Goal: Transaction & Acquisition: Purchase product/service

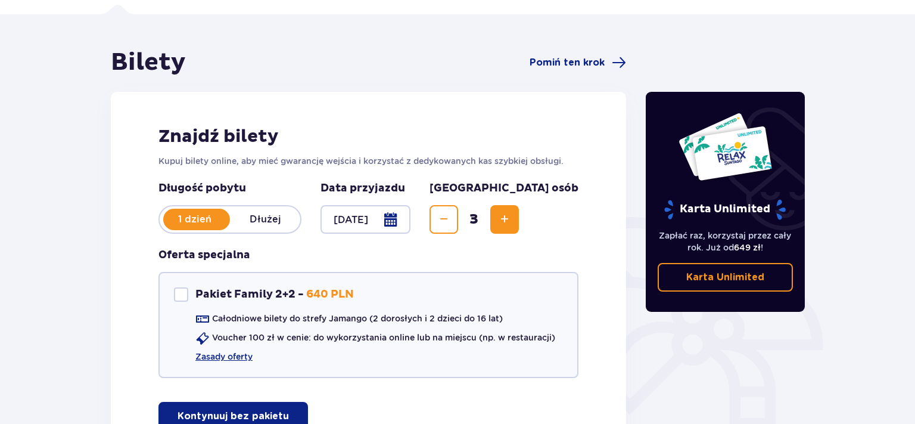
scroll to position [126, 0]
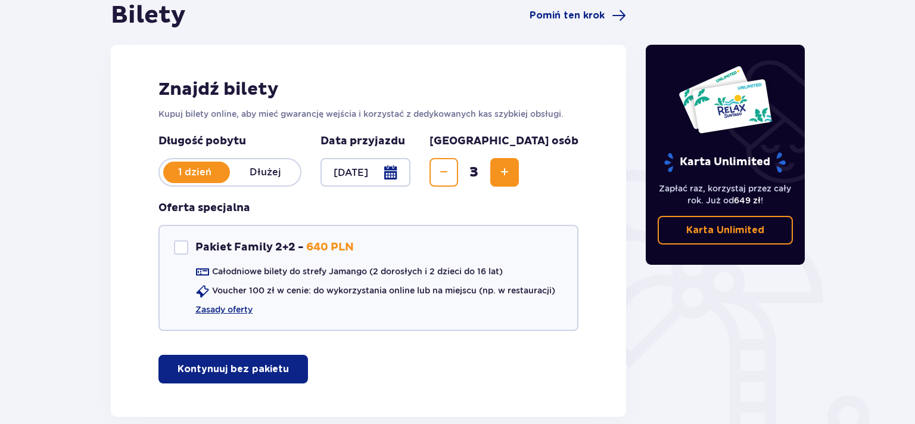
click at [201, 372] on p "Kontynuuj bez pakietu" at bounding box center [233, 368] width 111 height 13
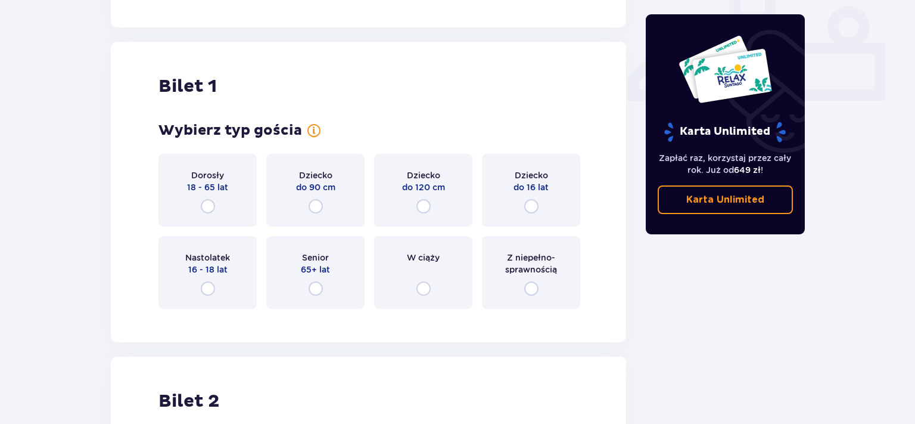
scroll to position [541, 0]
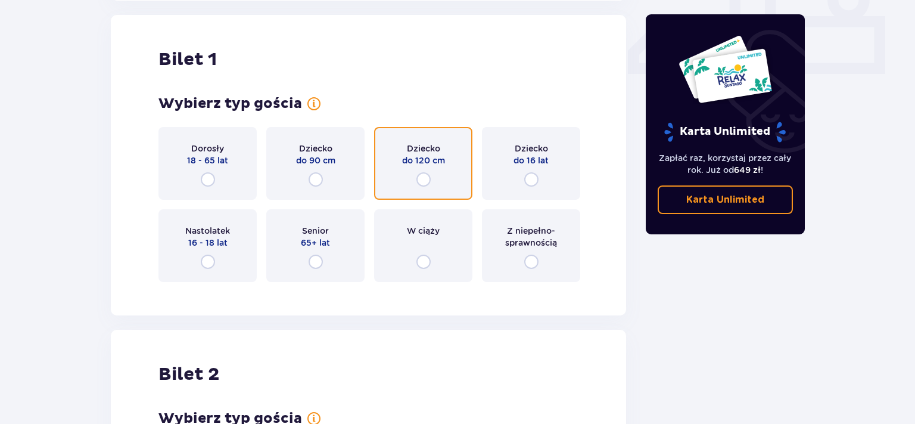
click at [421, 179] on input "radio" at bounding box center [423, 179] width 14 height 14
radio input "true"
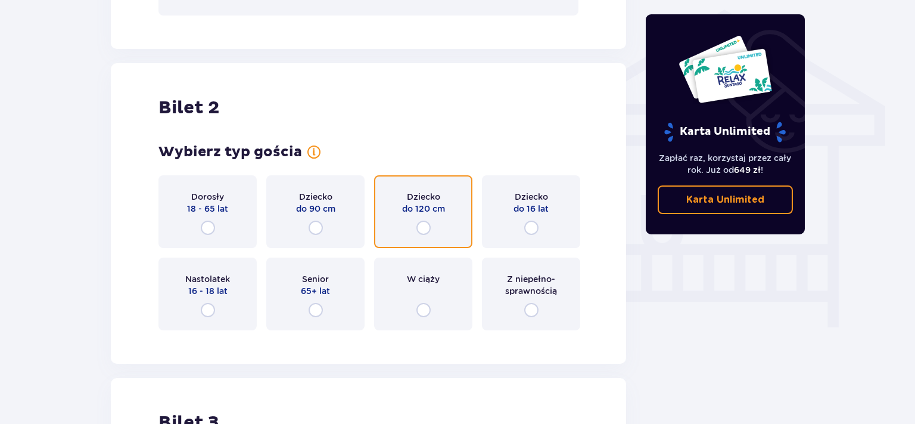
click at [423, 224] on input "radio" at bounding box center [423, 227] width 14 height 14
radio input "true"
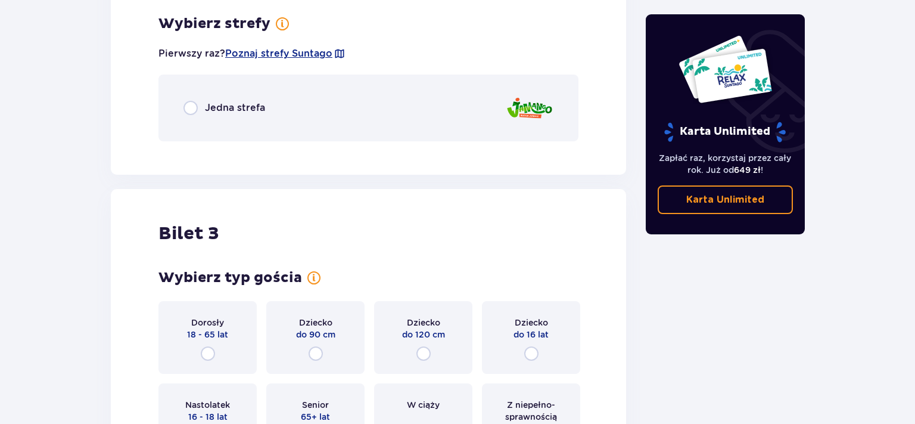
scroll to position [1234, 0]
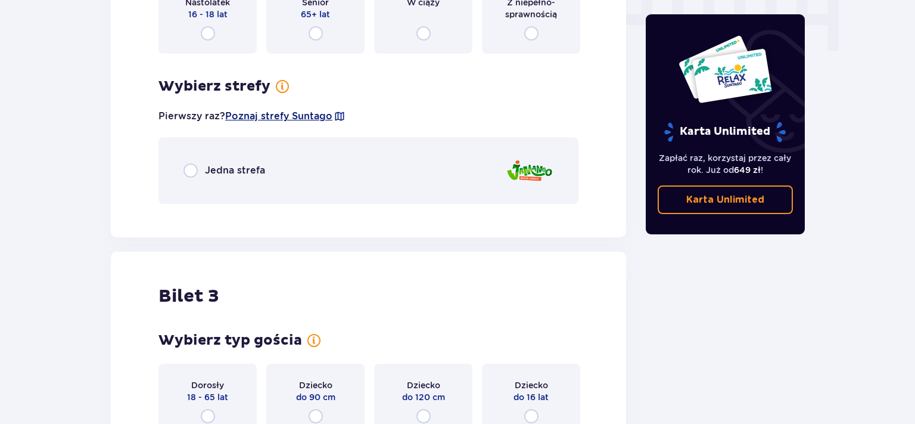
click at [279, 120] on span "Poznaj strefy Suntago" at bounding box center [278, 116] width 107 height 13
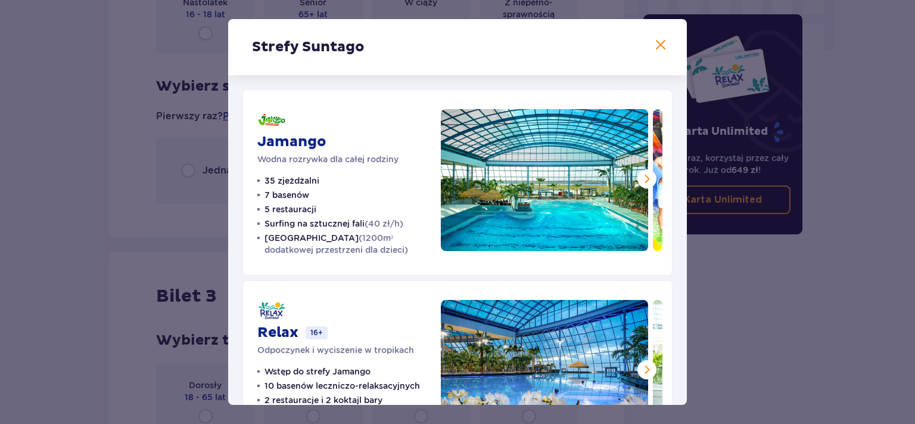
click at [659, 48] on span at bounding box center [660, 45] width 14 height 14
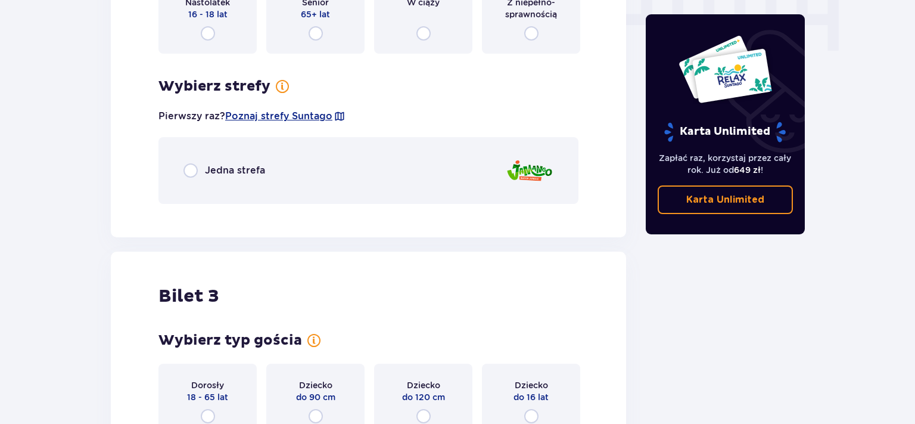
click at [232, 166] on p "Jedna strefa" at bounding box center [235, 170] width 60 height 13
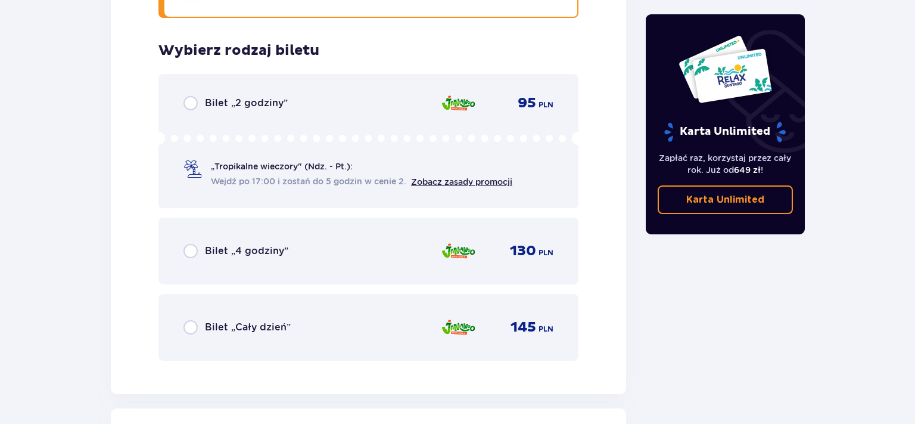
scroll to position [1447, 0]
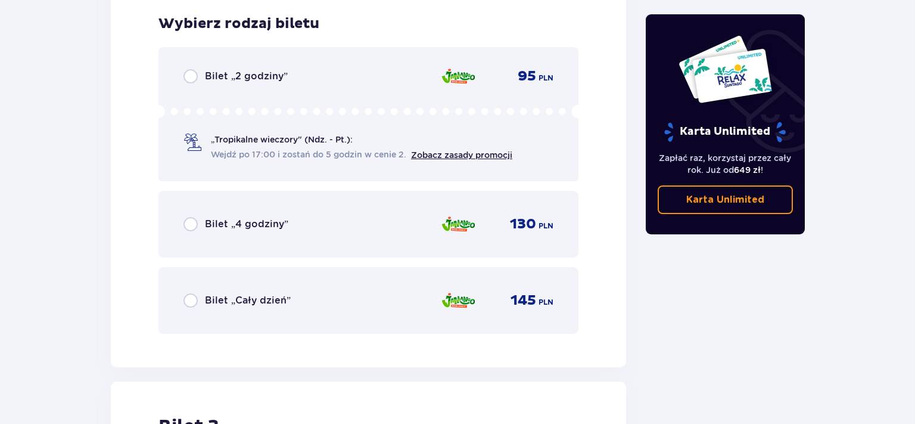
click at [249, 300] on p "Bilet „Cały dzień”" at bounding box center [248, 300] width 86 height 13
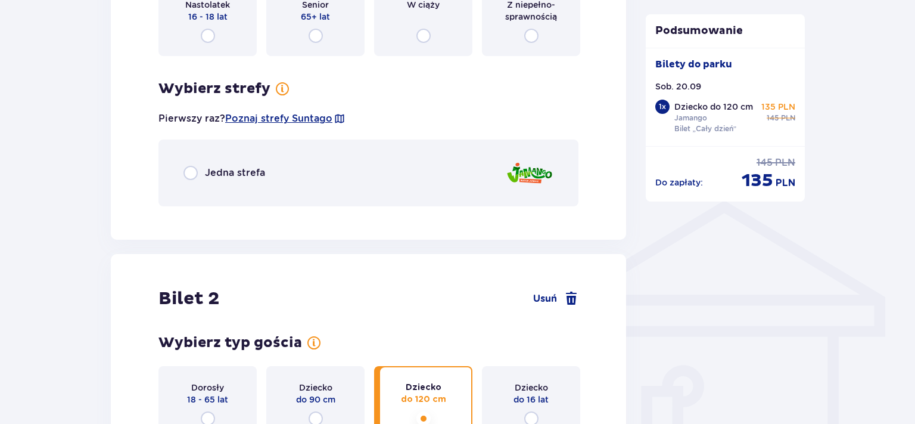
scroll to position [654, 0]
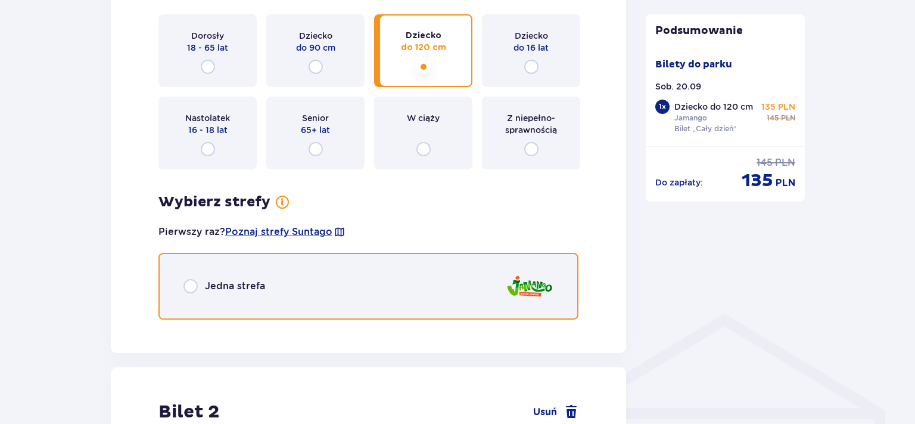
click at [187, 282] on input "radio" at bounding box center [190, 286] width 14 height 14
radio input "true"
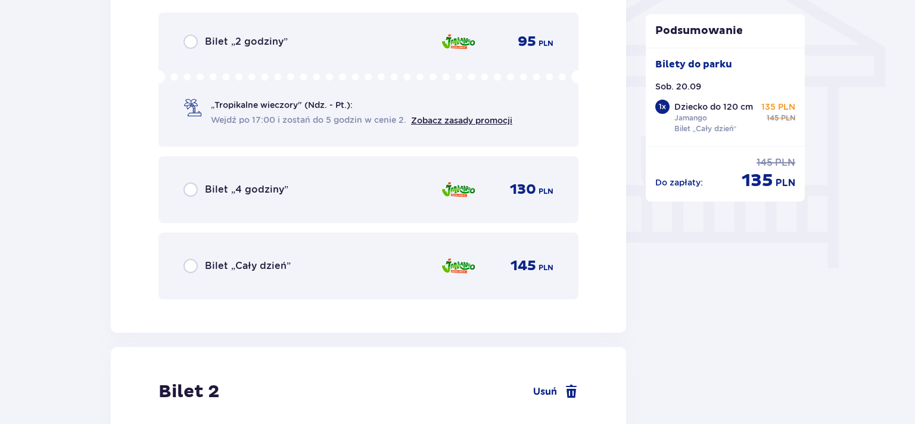
scroll to position [1025, 0]
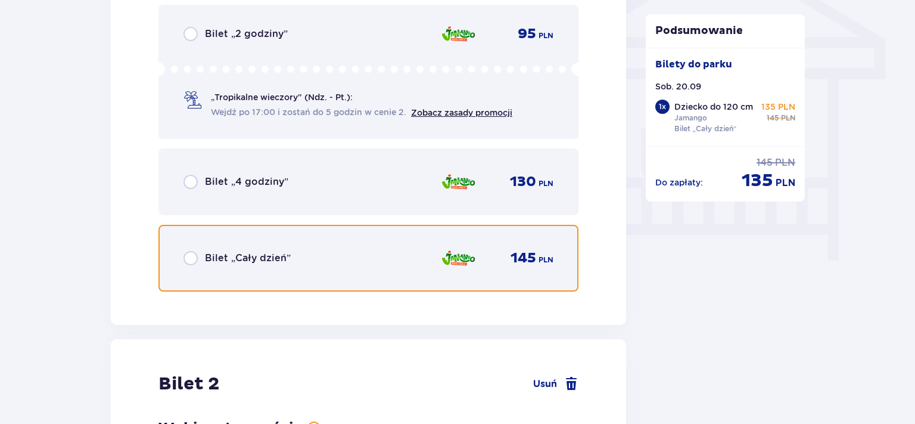
click at [196, 256] on input "radio" at bounding box center [190, 258] width 14 height 14
radio input "true"
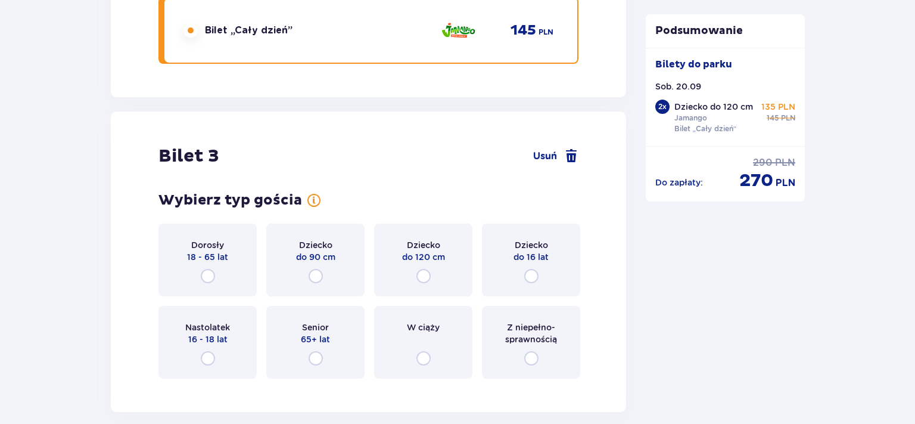
scroll to position [2048, 0]
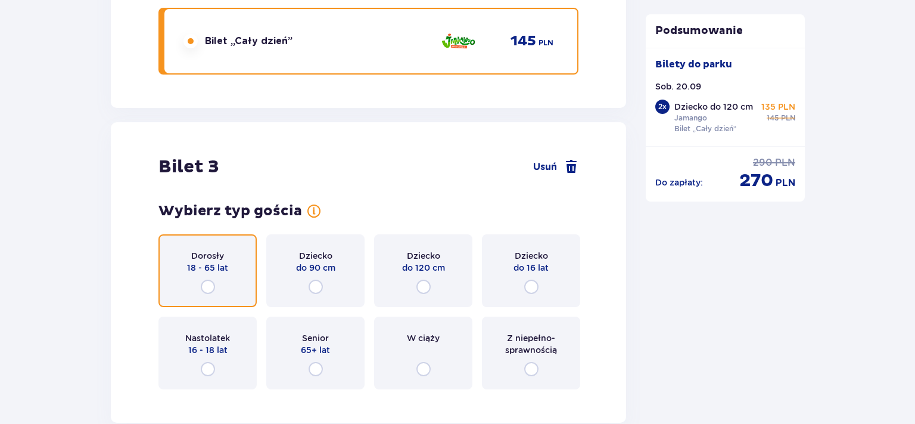
click at [208, 284] on input "radio" at bounding box center [208, 286] width 14 height 14
radio input "true"
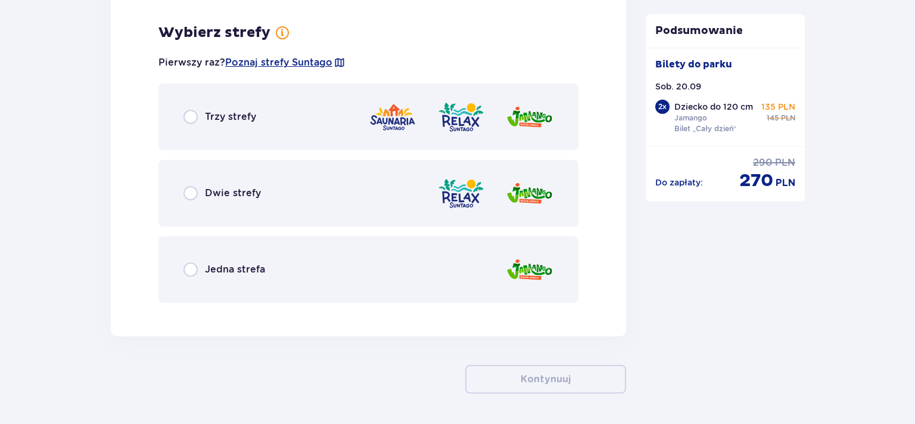
scroll to position [2445, 0]
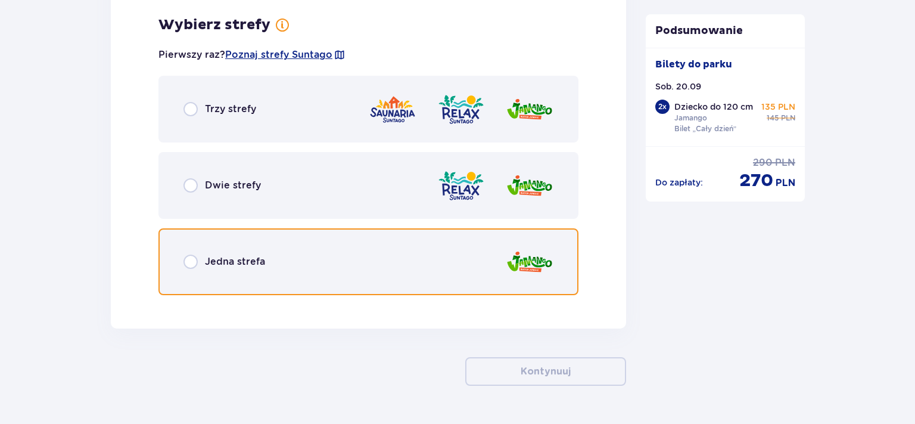
click at [191, 261] on input "radio" at bounding box center [190, 261] width 14 height 14
radio input "true"
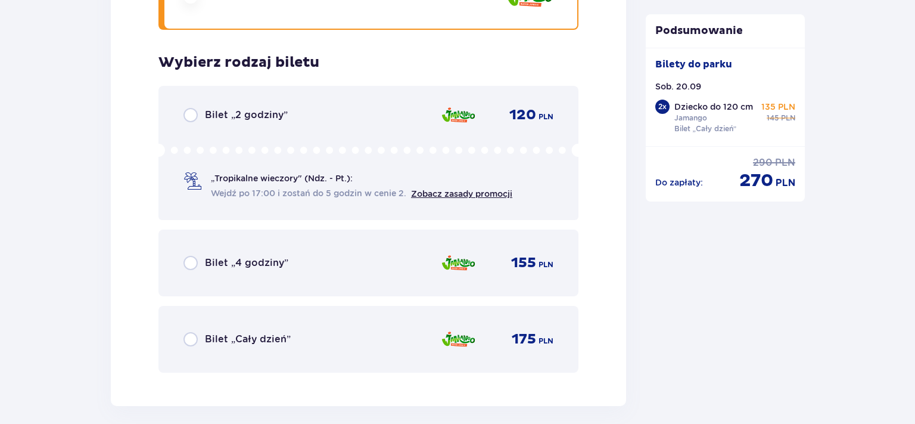
scroll to position [2748, 0]
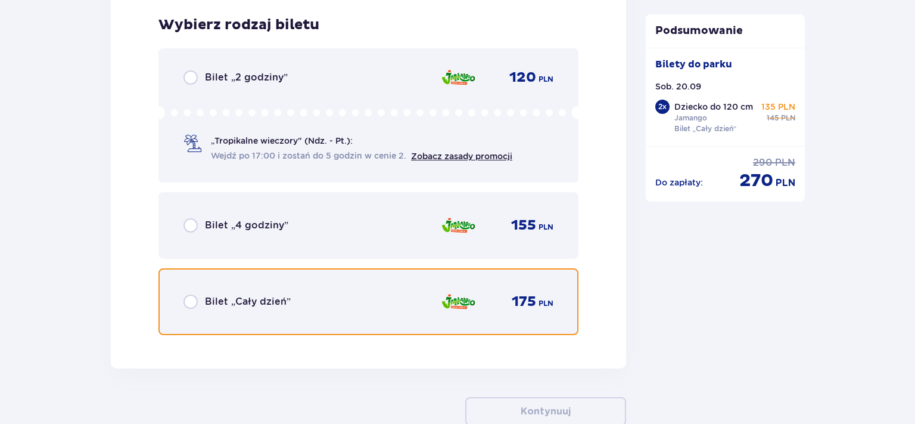
click at [192, 298] on input "radio" at bounding box center [190, 301] width 14 height 14
radio input "true"
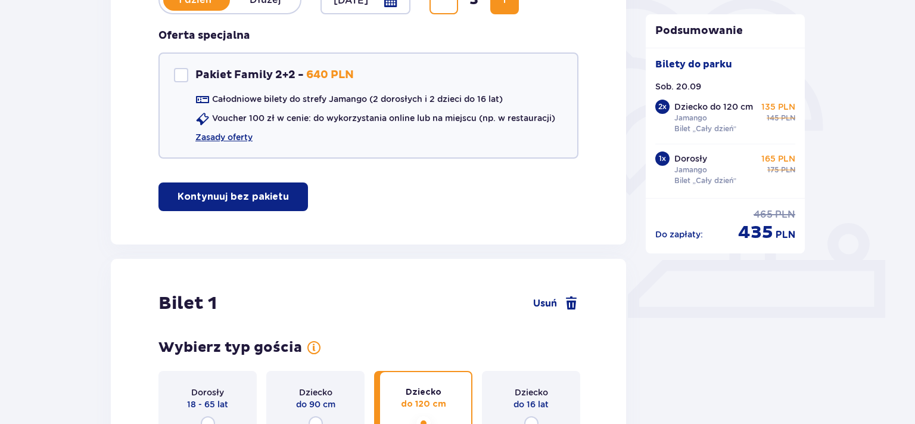
scroll to position [0, 0]
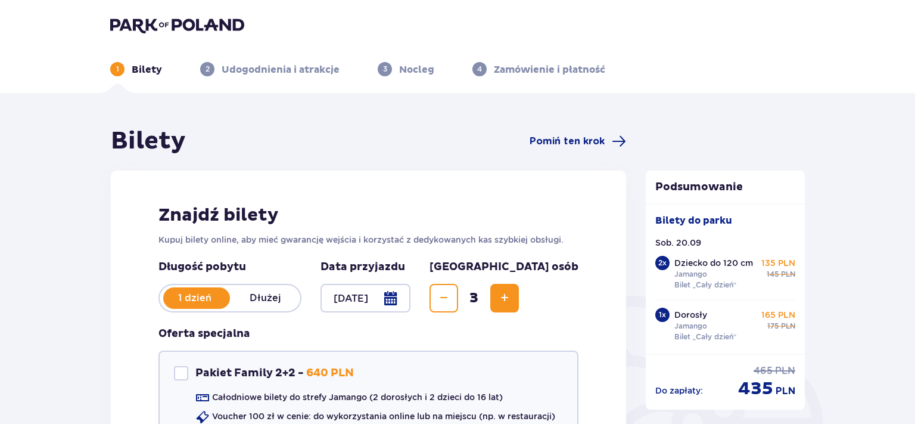
click at [142, 68] on p "Bilety" at bounding box center [147, 69] width 30 height 13
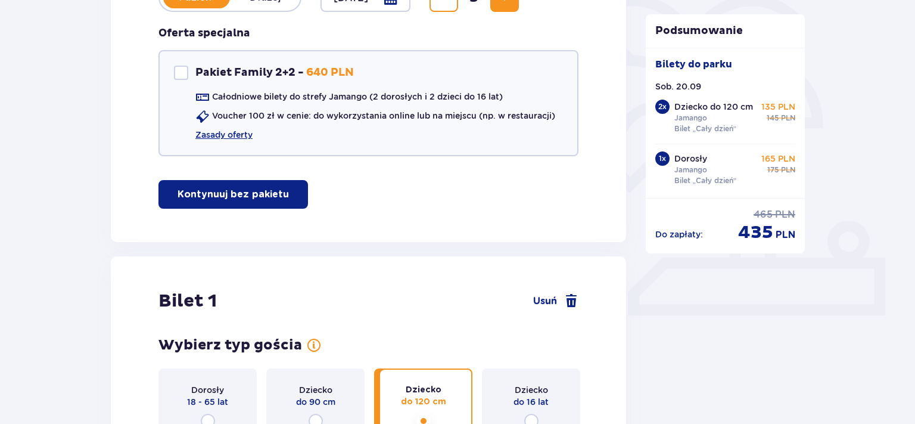
scroll to position [377, 0]
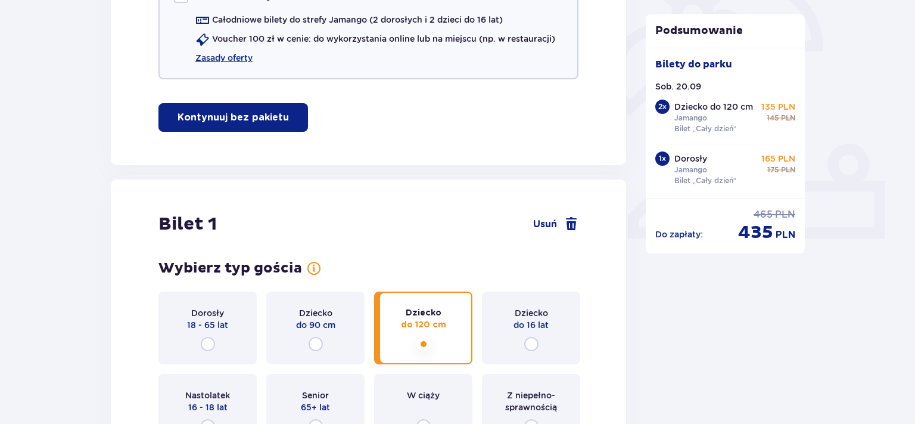
click at [540, 338] on div "Dziecko do 16 lat" at bounding box center [531, 327] width 98 height 73
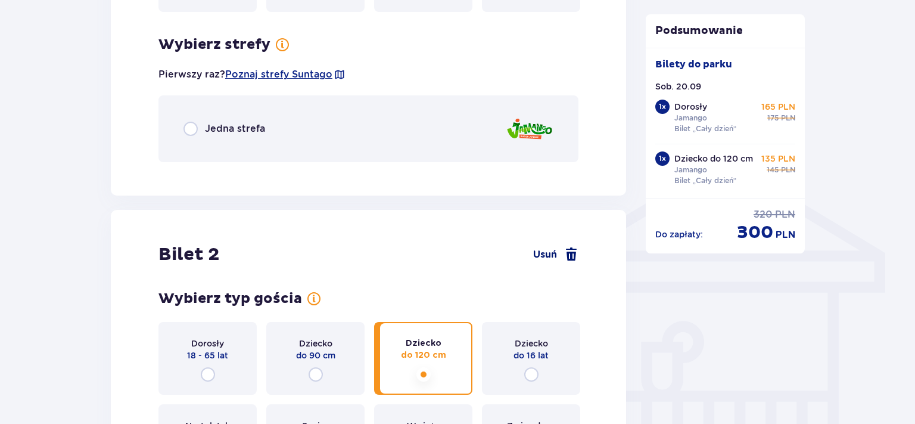
scroll to position [832, 0]
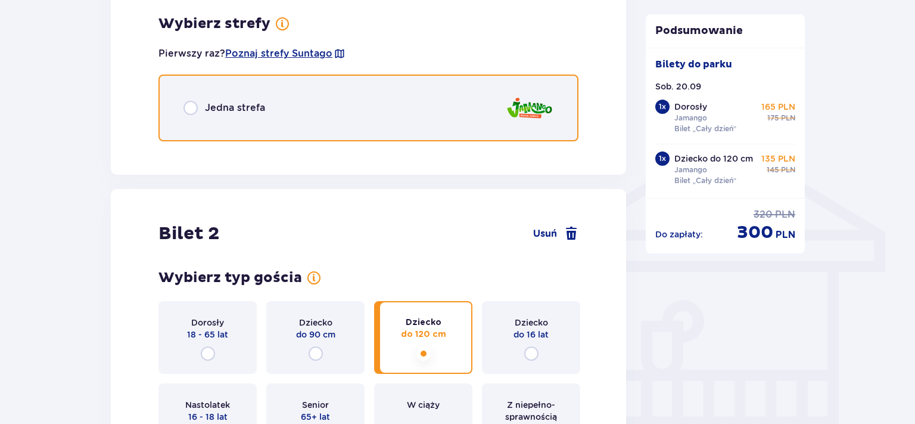
drag, startPoint x: 195, startPoint y: 102, endPoint x: 201, endPoint y: 105, distance: 6.4
click at [195, 102] on input "radio" at bounding box center [190, 108] width 14 height 14
radio input "true"
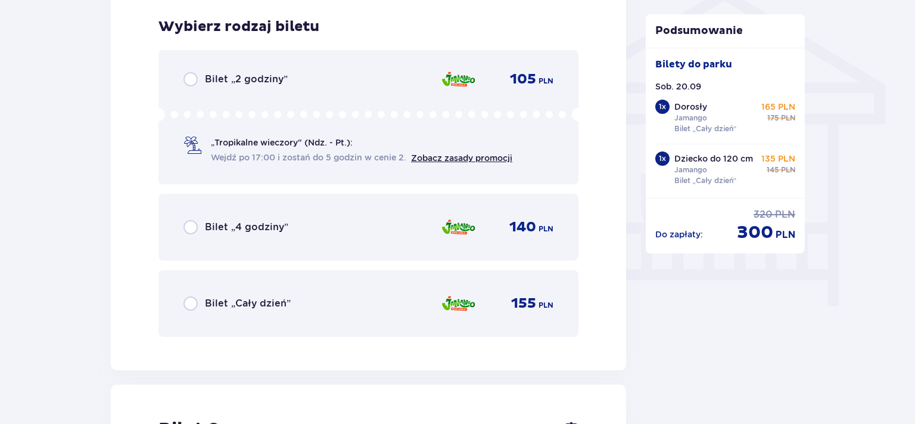
scroll to position [982, 0]
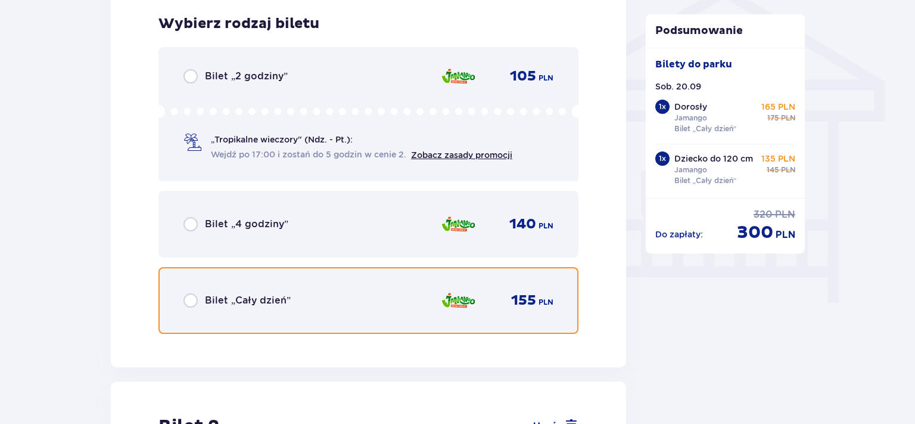
click at [192, 301] on input "radio" at bounding box center [190, 300] width 14 height 14
radio input "true"
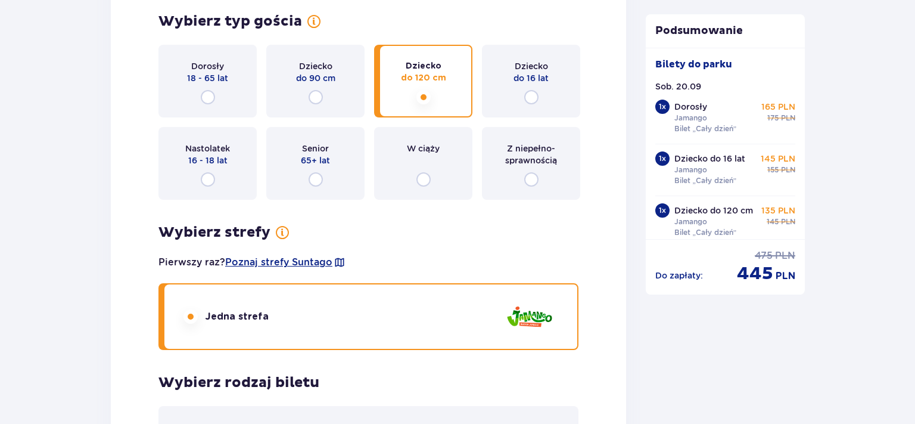
scroll to position [1430, 0]
click at [537, 95] on input "radio" at bounding box center [531, 98] width 14 height 14
radio input "true"
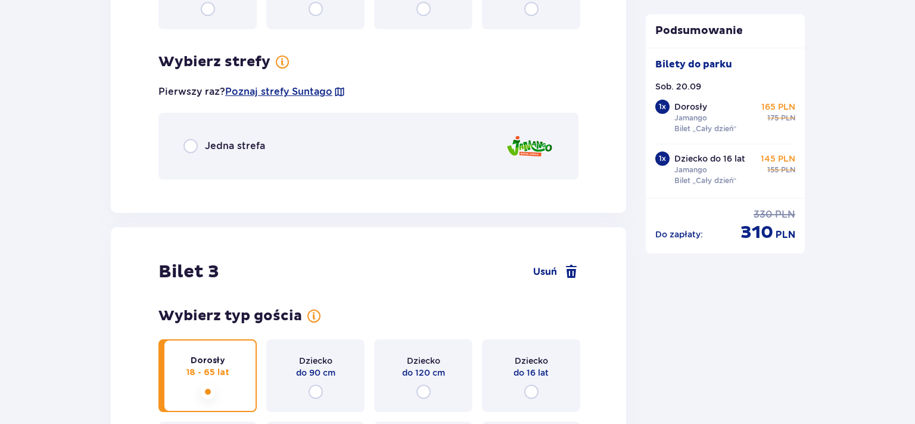
scroll to position [1639, 0]
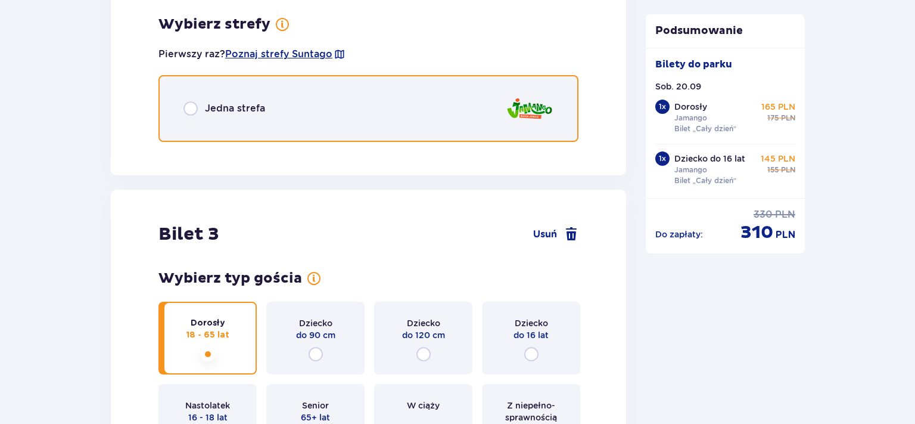
click at [192, 106] on input "radio" at bounding box center [190, 108] width 14 height 14
radio input "true"
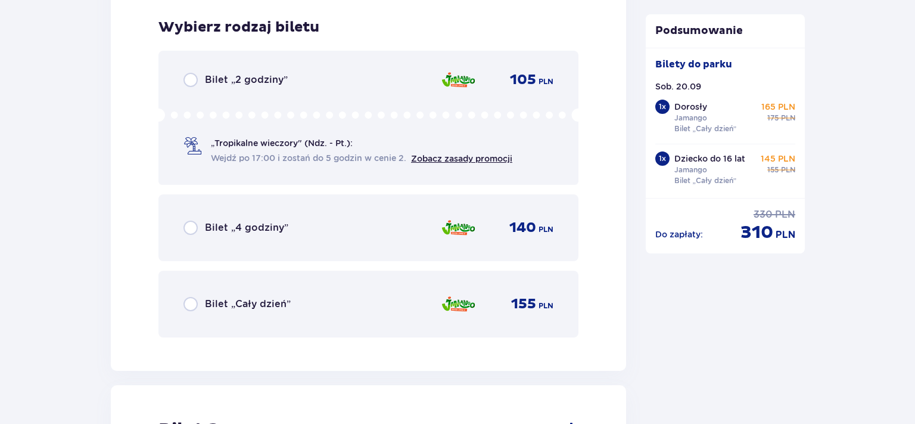
scroll to position [1789, 0]
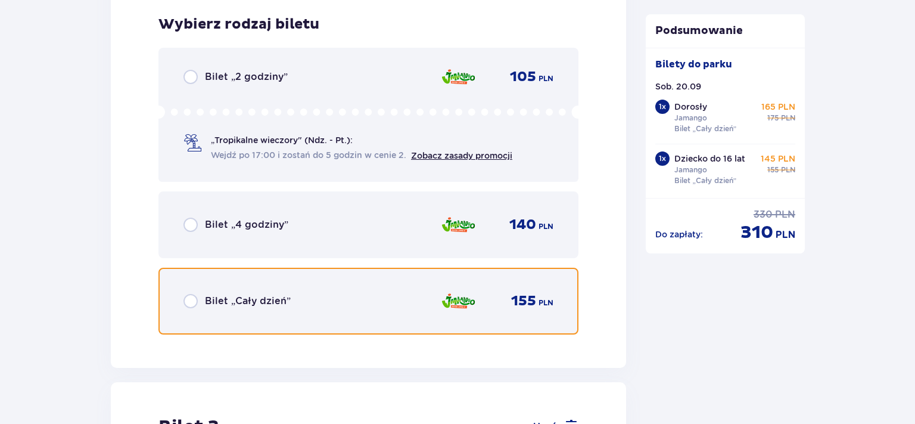
click at [186, 304] on input "radio" at bounding box center [190, 301] width 14 height 14
radio input "true"
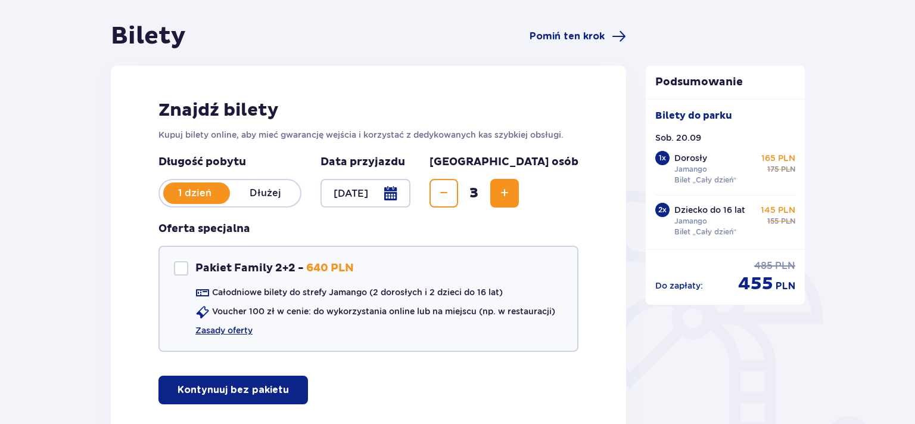
scroll to position [126, 0]
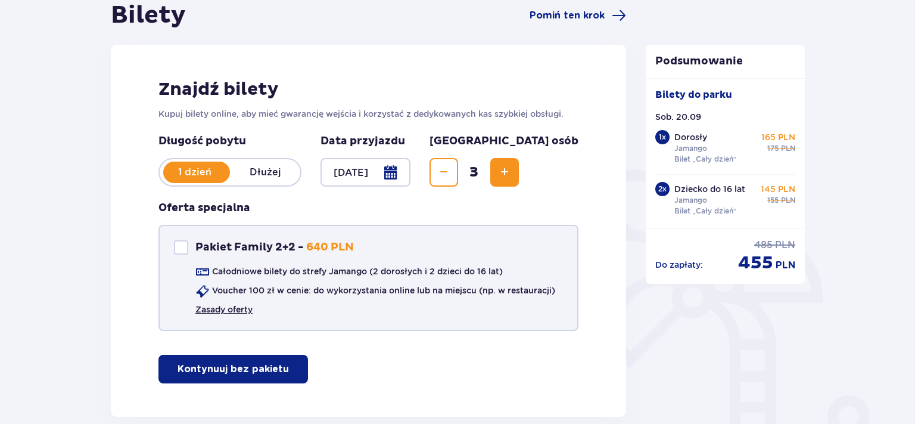
click at [232, 311] on link "Zasady oferty" at bounding box center [223, 309] width 57 height 12
